Goal: Task Accomplishment & Management: Use online tool/utility

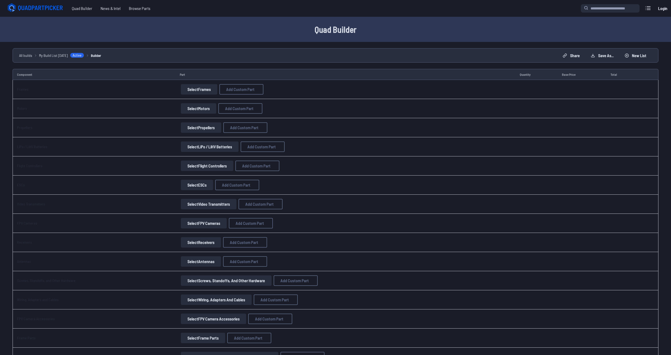
click at [191, 111] on button "Select Motors" at bounding box center [198, 108] width 35 height 10
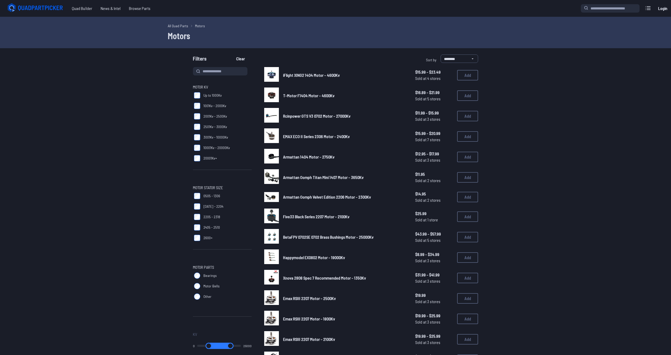
click at [318, 32] on h1 "Motors" at bounding box center [335, 35] width 335 height 13
click at [211, 67] on input at bounding box center [220, 71] width 54 height 8
type input "*********"
click at [232, 54] on button "Clear" at bounding box center [241, 58] width 18 height 8
type input "*********"
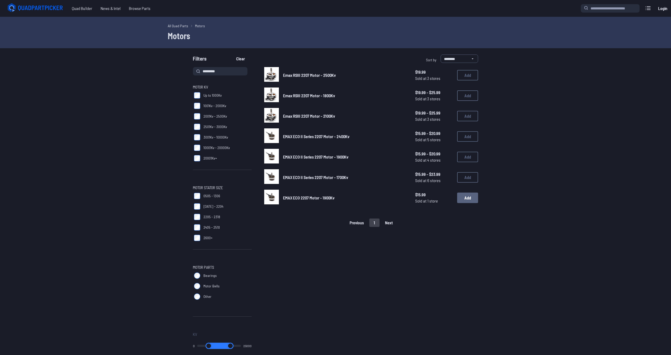
click at [468, 196] on button "Add" at bounding box center [467, 198] width 21 height 10
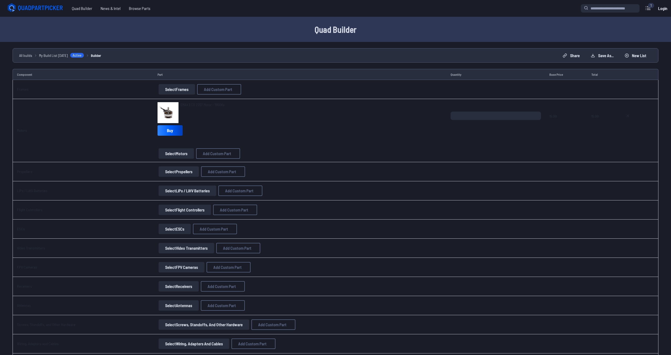
click at [165, 173] on button "Select Propellers" at bounding box center [179, 171] width 40 height 10
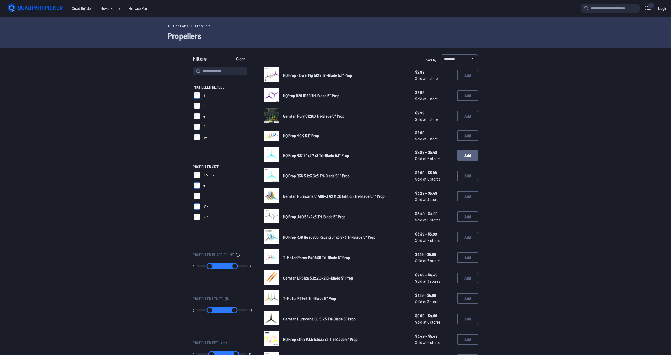
click at [468, 152] on button "Add" at bounding box center [467, 155] width 21 height 10
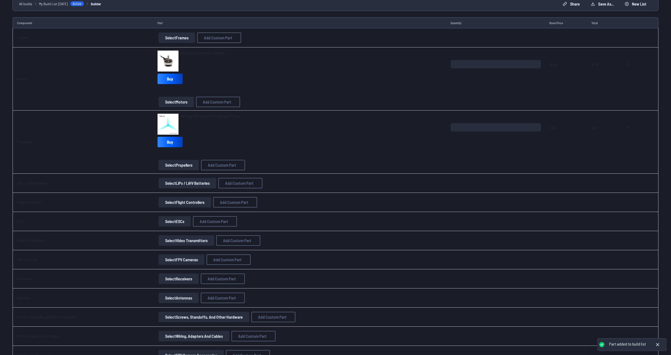
scroll to position [53, 0]
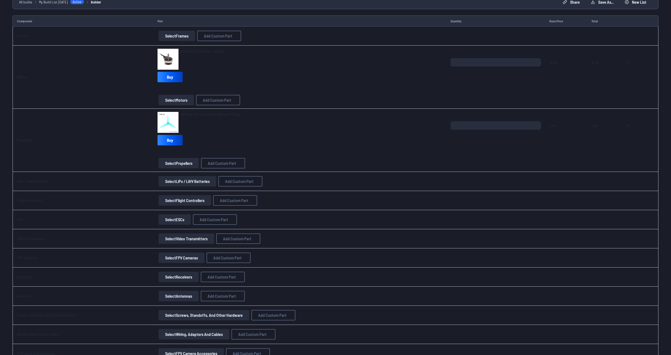
click at [174, 183] on button "Select LiPo / LiHV Batteries" at bounding box center [188, 181] width 58 height 10
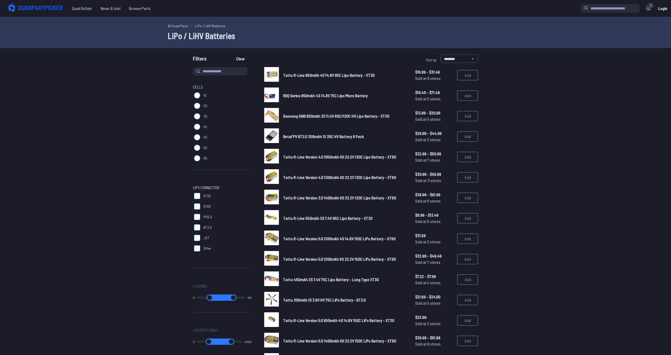
click at [197, 123] on label "4S" at bounding box center [222, 127] width 59 height 10
click at [200, 206] on label "XT60" at bounding box center [222, 206] width 59 height 10
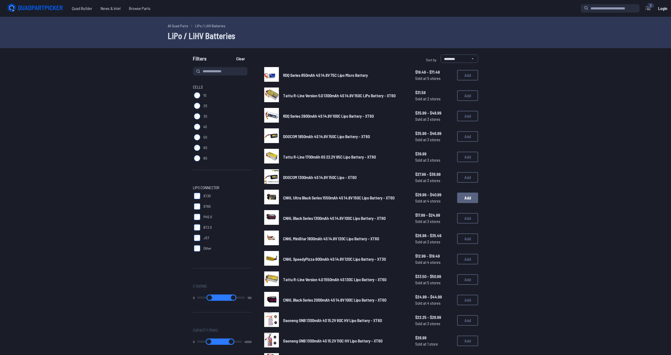
click at [466, 200] on button "Add" at bounding box center [467, 198] width 21 height 10
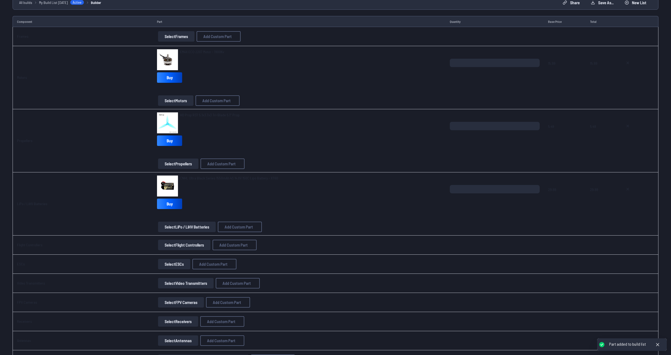
scroll to position [53, 0]
click at [168, 246] on button "Select Flight Controllers" at bounding box center [184, 244] width 52 height 10
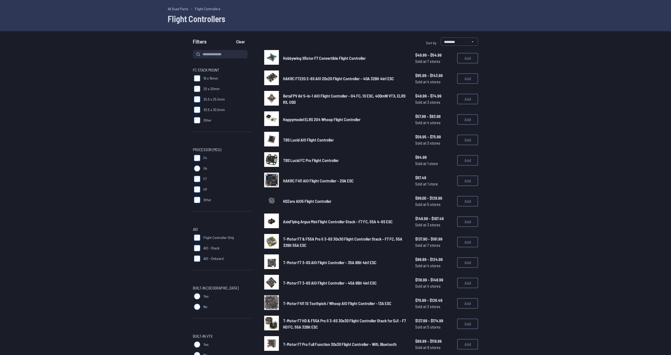
scroll to position [53, 0]
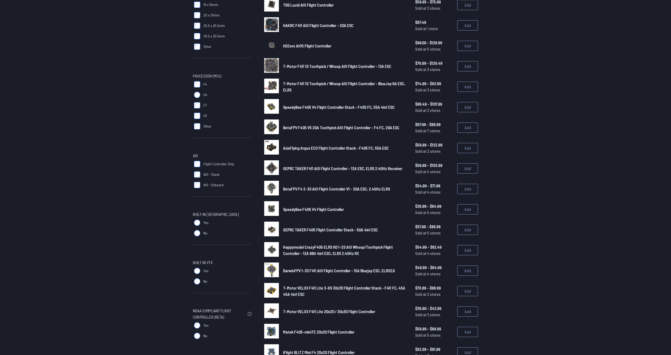
scroll to position [107, 0]
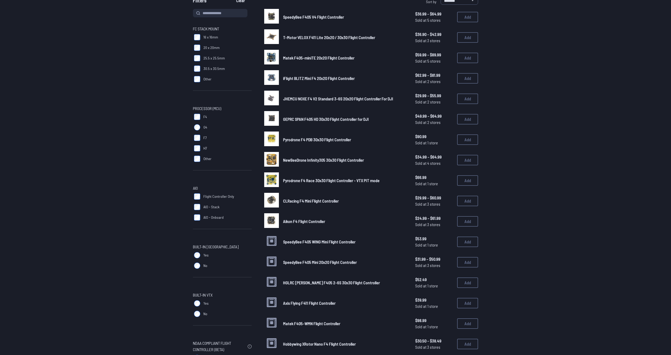
scroll to position [27, 0]
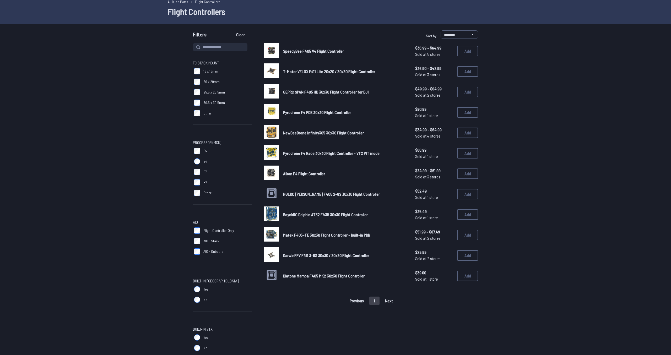
scroll to position [27, 0]
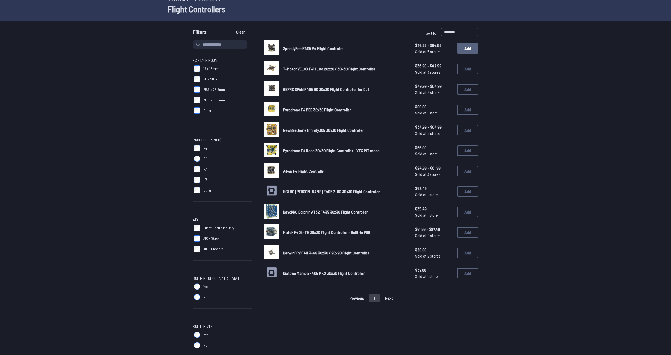
click at [468, 47] on button "Add" at bounding box center [467, 48] width 21 height 10
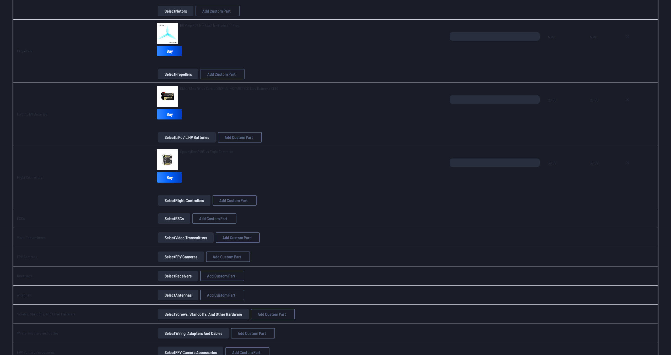
scroll to position [160, 0]
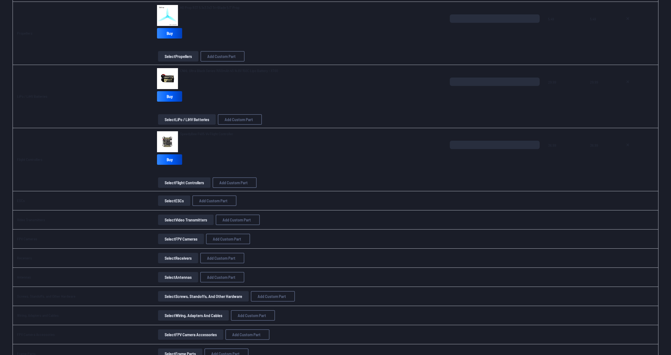
click at [172, 201] on button "Select ESCs" at bounding box center [174, 200] width 32 height 10
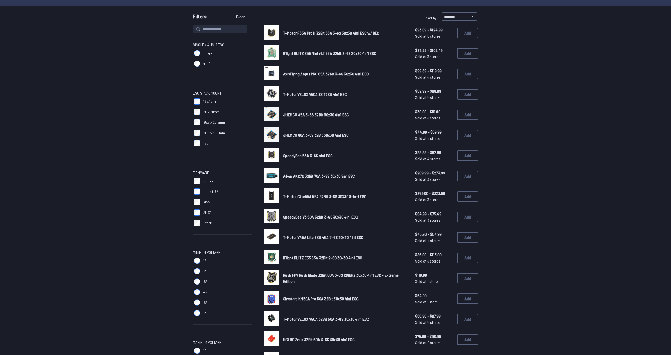
scroll to position [53, 0]
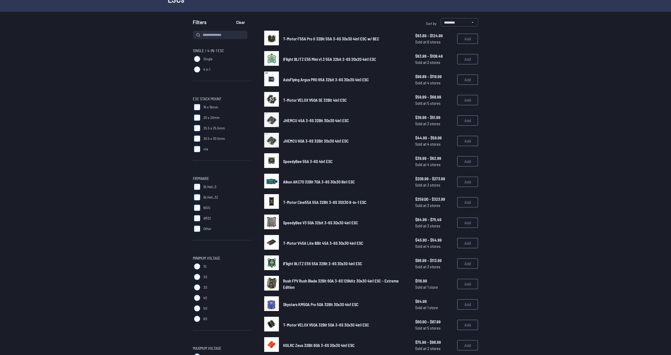
scroll to position [53, 0]
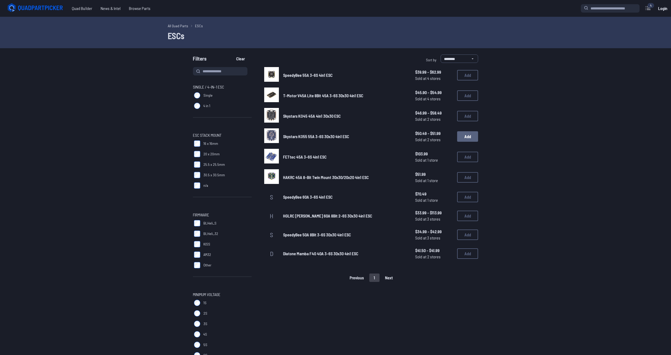
click at [477, 136] on button "Add" at bounding box center [467, 136] width 21 height 10
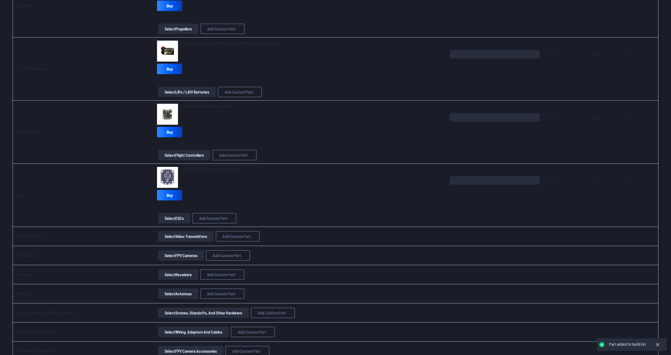
scroll to position [241, 0]
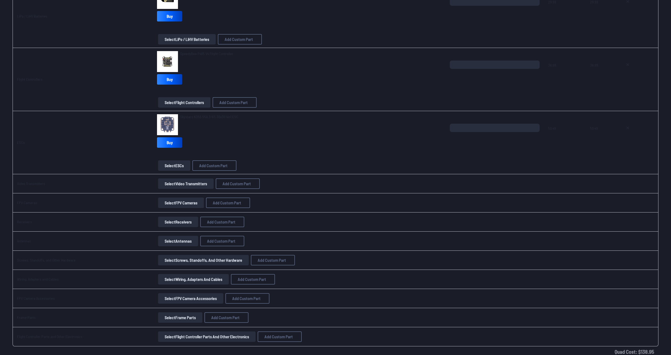
click at [163, 185] on button "Select Video Transmitters" at bounding box center [186, 183] width 56 height 10
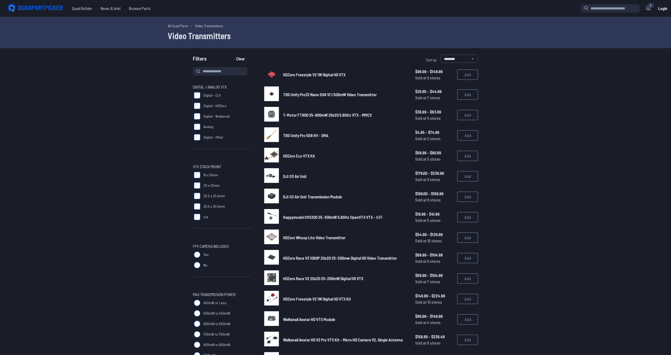
click at [200, 126] on label "Analog" at bounding box center [222, 127] width 59 height 10
click at [194, 184] on label "20 x 20mm" at bounding box center [222, 185] width 59 height 10
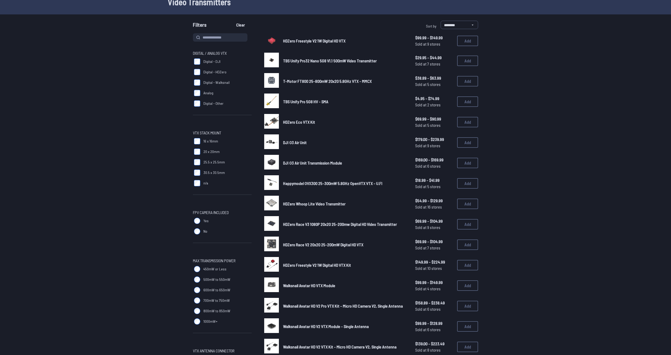
scroll to position [53, 0]
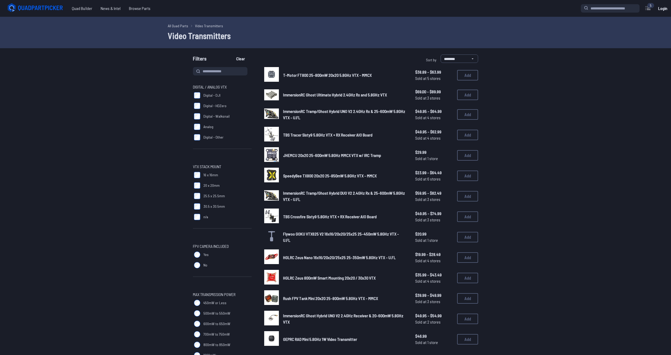
click at [195, 263] on label "No" at bounding box center [222, 265] width 59 height 10
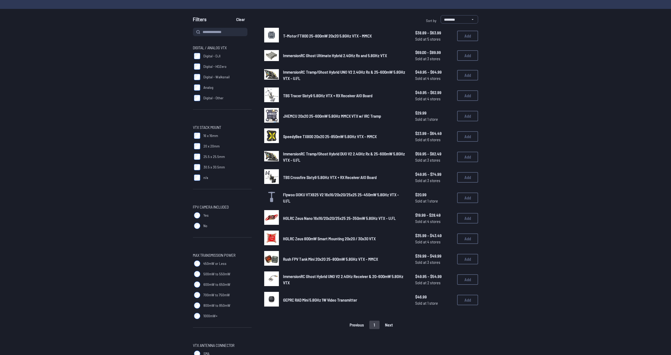
scroll to position [53, 0]
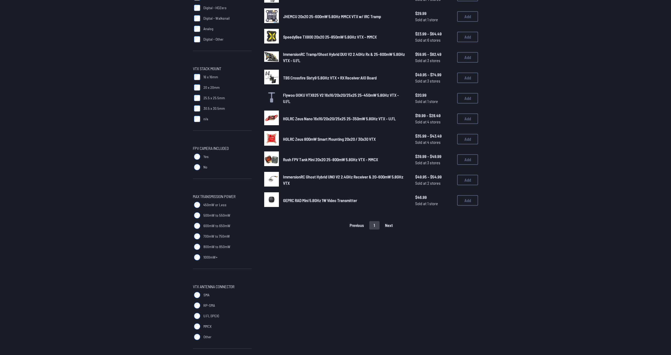
scroll to position [107, 0]
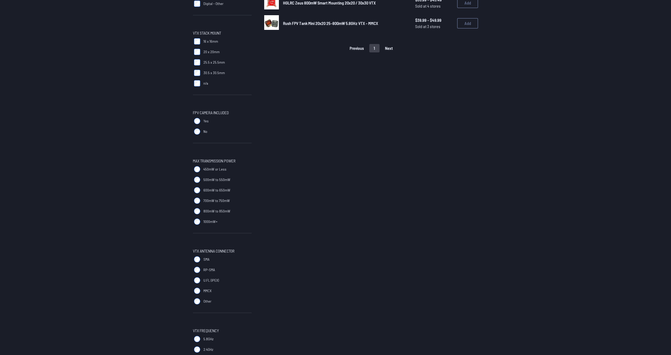
scroll to position [241, 0]
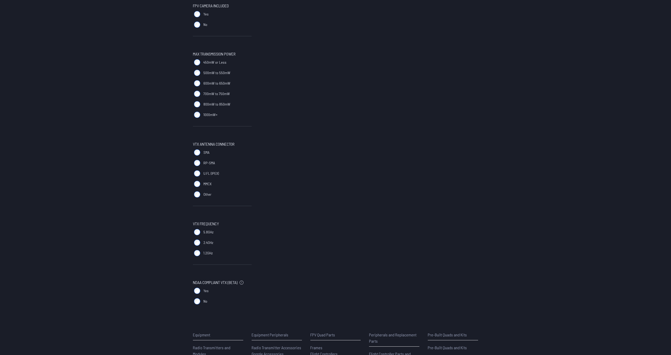
click at [209, 233] on span "5.8GHz" at bounding box center [208, 232] width 10 height 5
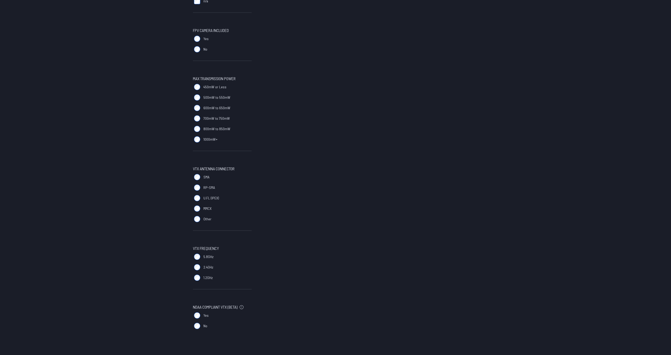
scroll to position [214, 0]
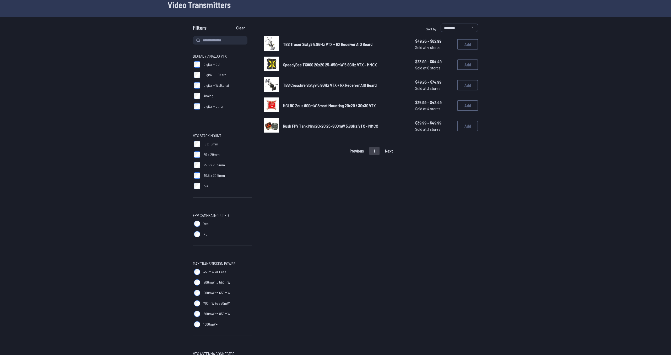
scroll to position [27, 0]
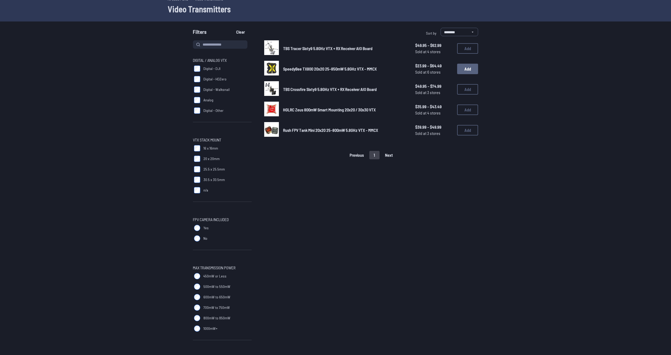
click at [461, 68] on button "Add" at bounding box center [467, 69] width 21 height 10
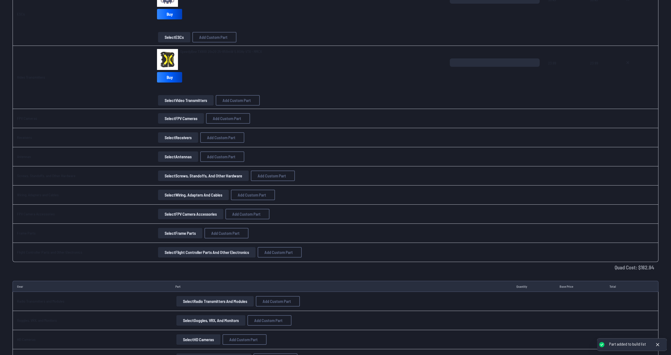
scroll to position [374, 0]
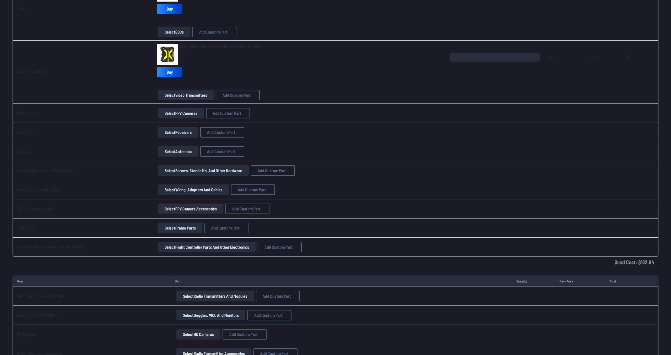
click at [172, 114] on button "Select FPV Cameras" at bounding box center [181, 113] width 46 height 10
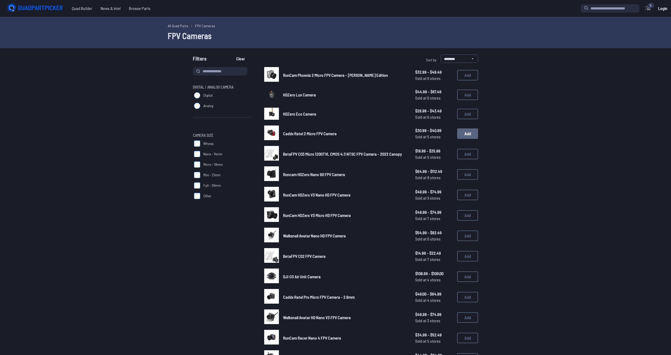
click at [467, 136] on button "Add" at bounding box center [467, 133] width 21 height 10
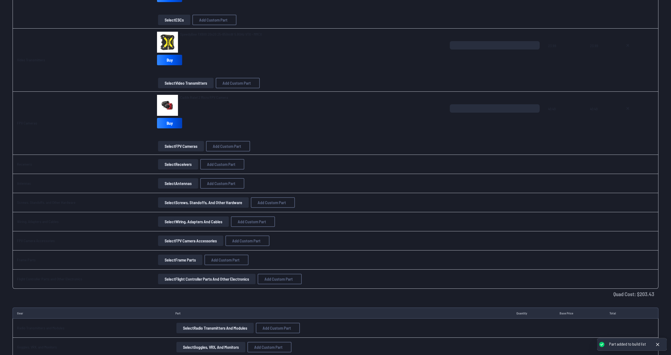
scroll to position [401, 0]
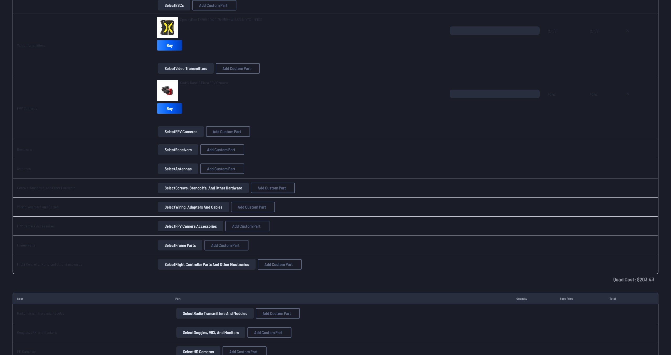
click at [164, 149] on button "Select Receivers" at bounding box center [178, 149] width 40 height 10
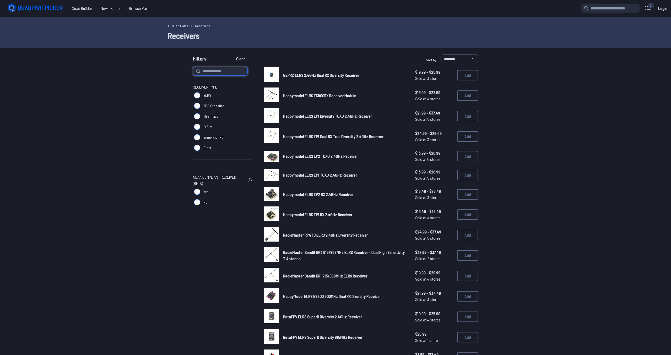
click at [215, 70] on input at bounding box center [220, 71] width 54 height 8
type input "*********"
click at [232, 54] on button "Clear" at bounding box center [241, 58] width 18 height 8
type input "*********"
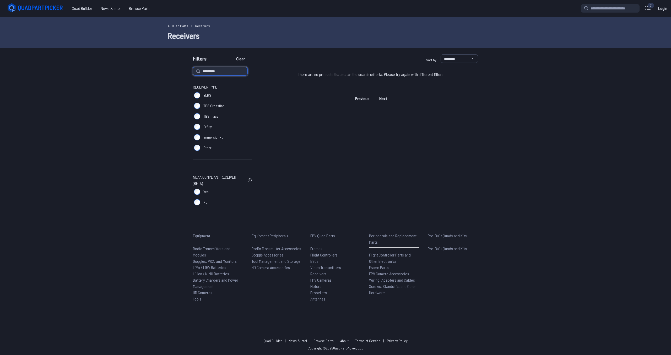
drag, startPoint x: 225, startPoint y: 70, endPoint x: 178, endPoint y: 75, distance: 46.8
click at [193, 75] on input "*********" at bounding box center [220, 71] width 54 height 8
type input "***"
click at [232, 54] on button "Clear" at bounding box center [241, 58] width 18 height 8
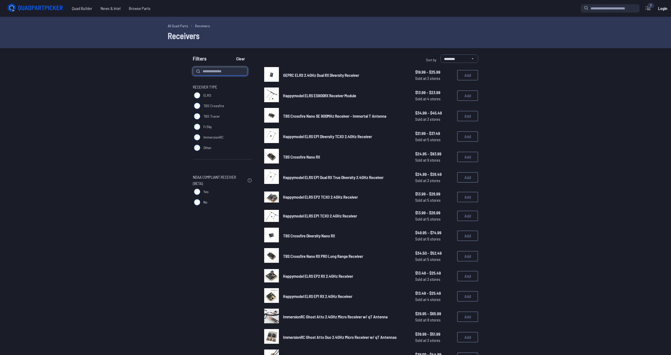
click at [232, 70] on input at bounding box center [220, 71] width 54 height 8
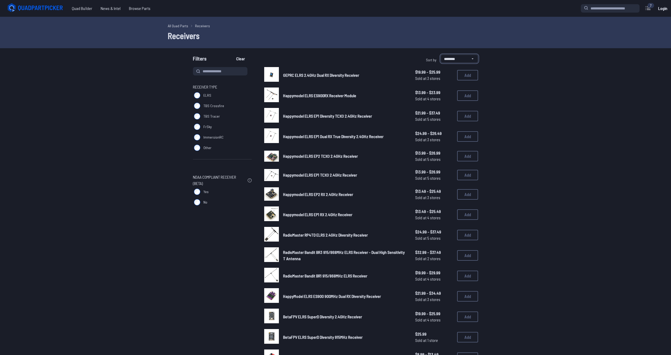
click at [440, 54] on select "**********" at bounding box center [458, 58] width 37 height 8
click at [467, 57] on select "**********" at bounding box center [458, 58] width 37 height 8
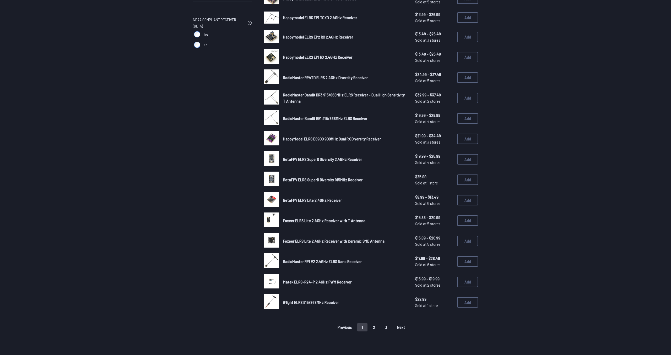
scroll to position [160, 0]
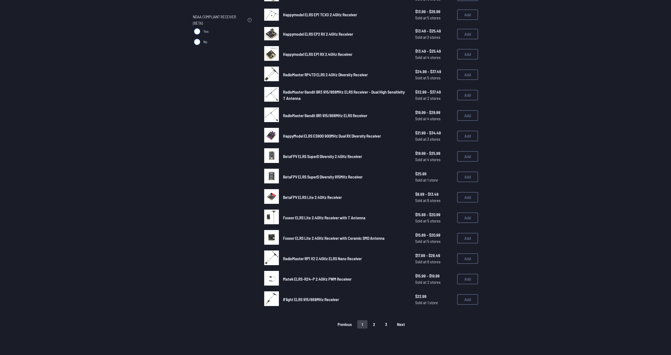
click at [374, 320] on button "2" at bounding box center [373, 324] width 11 height 8
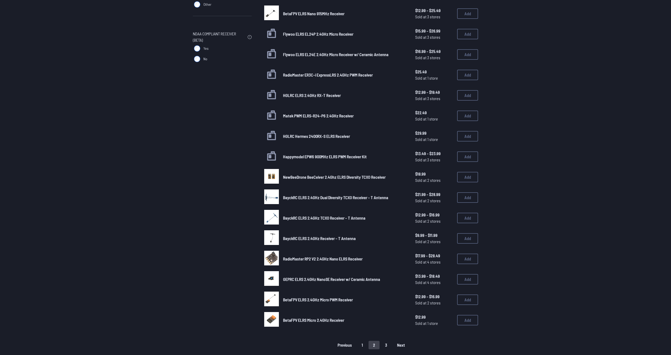
scroll to position [187, 0]
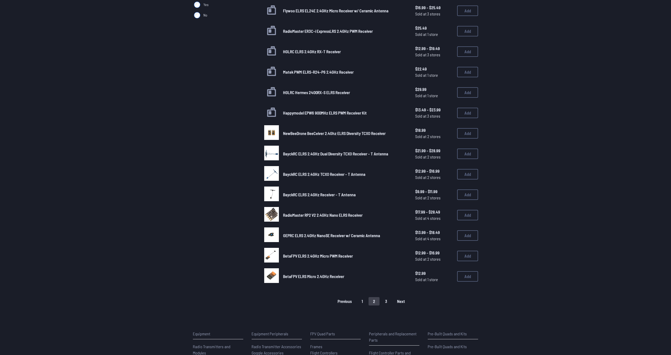
click at [385, 297] on button "3" at bounding box center [385, 301] width 11 height 8
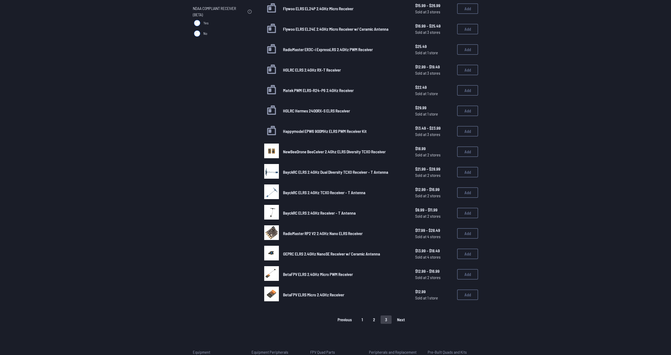
scroll to position [69, 0]
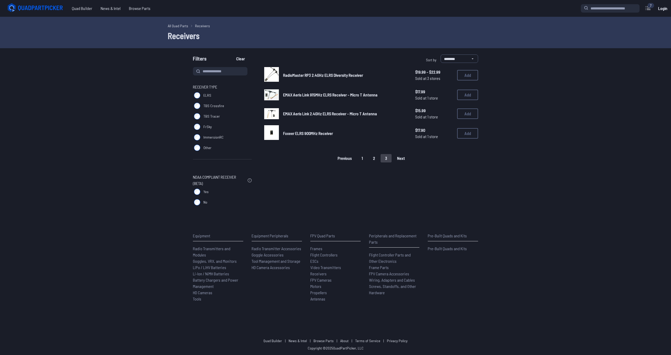
click at [362, 156] on button "1" at bounding box center [362, 158] width 10 height 8
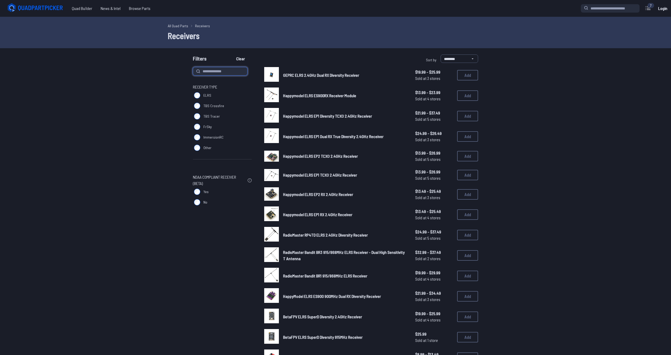
click at [208, 70] on input at bounding box center [220, 71] width 54 height 8
type input "****"
click at [232, 54] on button "Clear" at bounding box center [241, 58] width 18 height 8
type input "****"
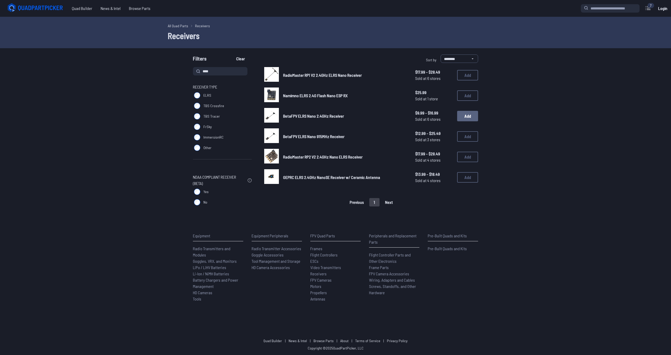
click at [470, 119] on button "Add" at bounding box center [467, 116] width 21 height 10
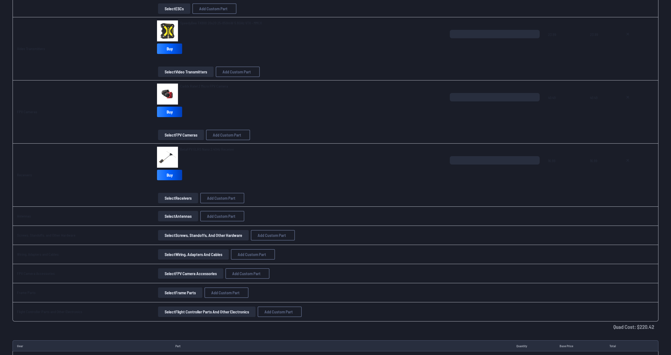
scroll to position [401, 0]
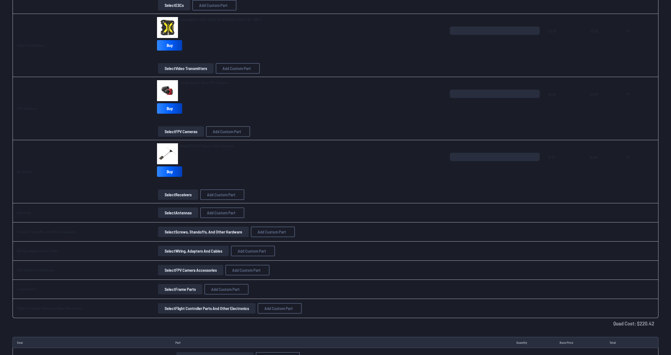
click at [172, 215] on button "Select Antennas" at bounding box center [178, 212] width 40 height 10
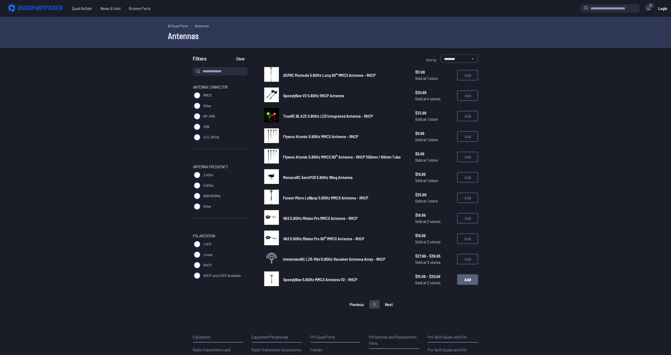
click at [465, 280] on button "Add" at bounding box center [467, 279] width 21 height 10
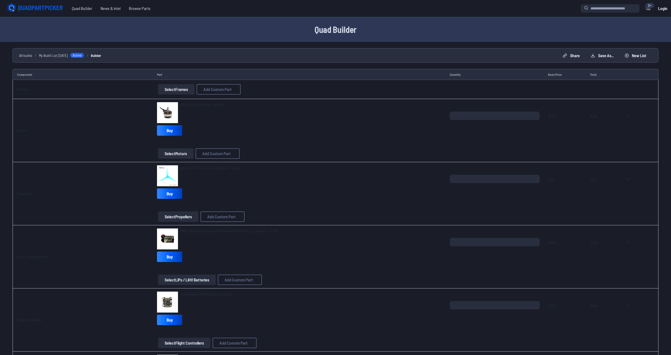
click at [176, 94] on button "Select Frames" at bounding box center [176, 89] width 36 height 10
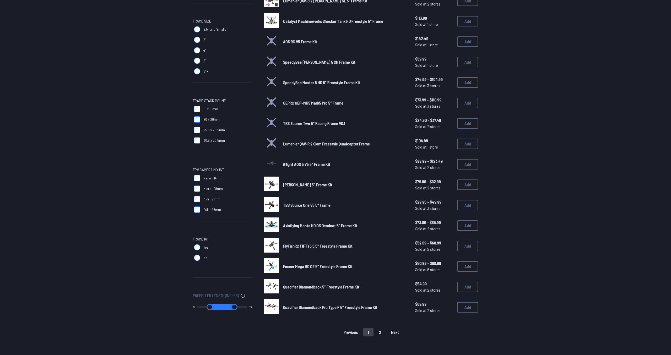
scroll to position [160, 0]
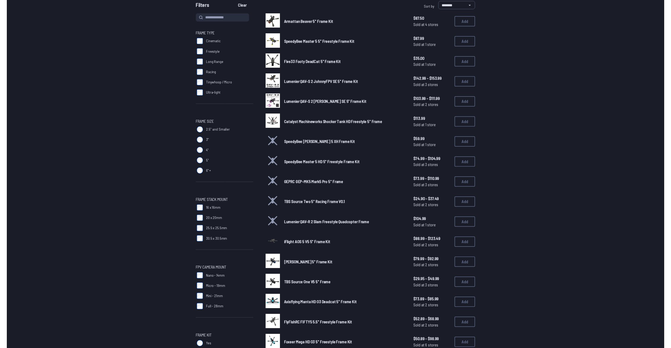
scroll to position [80, 0]
